Goal: Task Accomplishment & Management: Manage account settings

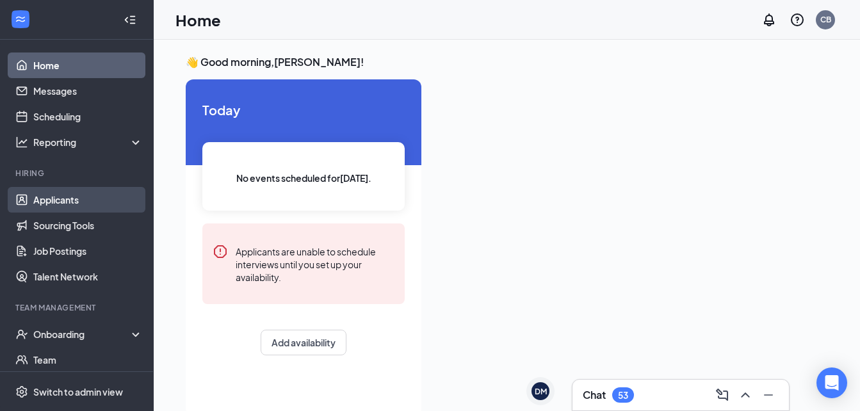
click at [117, 195] on link "Applicants" at bounding box center [87, 200] width 109 height 26
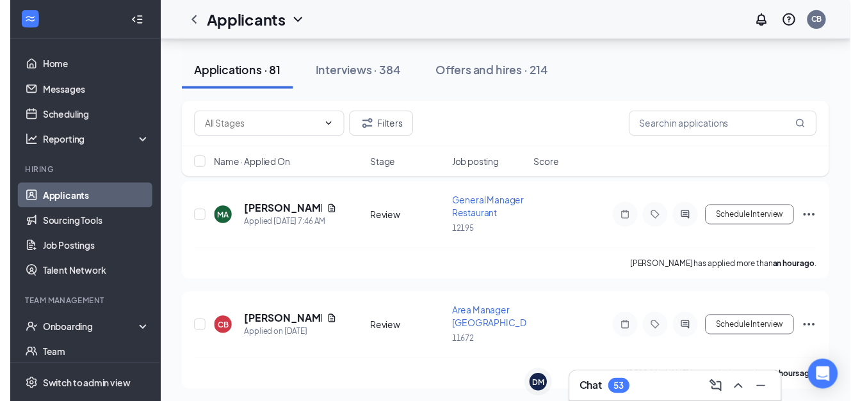
scroll to position [137, 0]
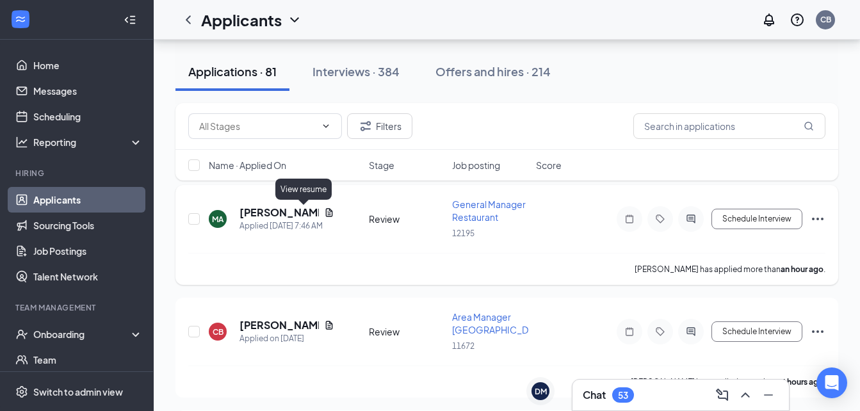
click at [325, 210] on icon "Document" at bounding box center [328, 212] width 7 height 8
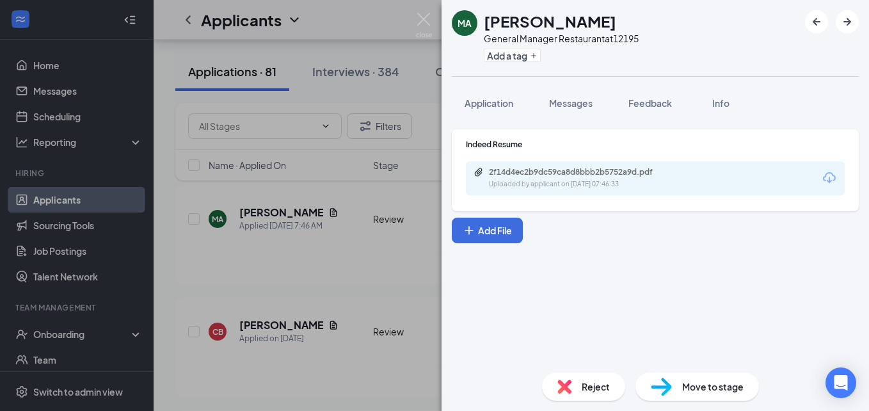
click at [555, 191] on div "2f14d4ec2b9dc59ca8d8bbb2b5752a9d.pdf Uploaded by applicant on [DATE] 07:46:33" at bounding box center [655, 178] width 379 height 34
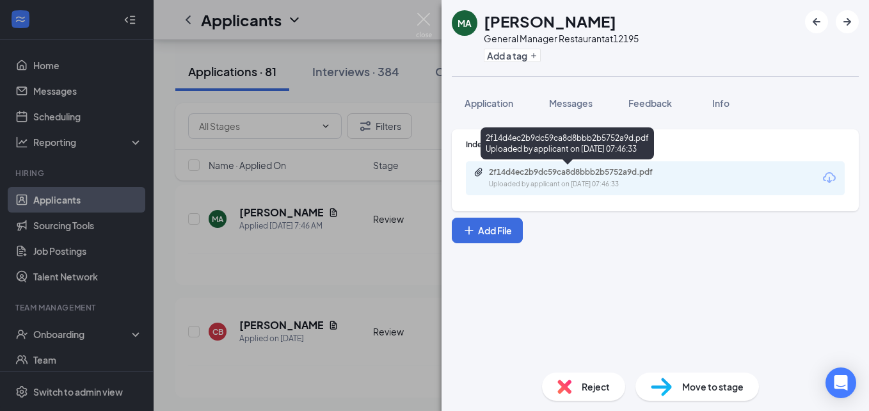
click at [561, 177] on div "2f14d4ec2b9dc59ca8d8bbb2b5752a9d.pdf Uploaded by applicant on [DATE] 07:46:33" at bounding box center [577, 178] width 207 height 22
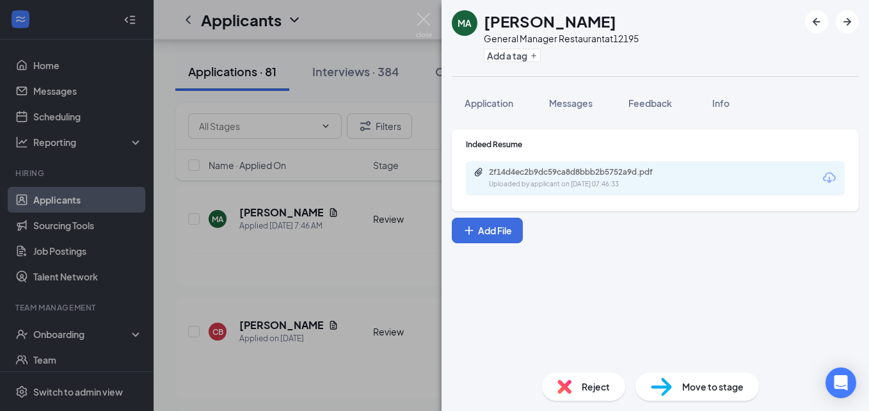
click at [363, 275] on div "MA [PERSON_NAME] General Manager Restaurant at 12195 Add a tag Application Mess…" at bounding box center [434, 205] width 869 height 411
